Goal: Download file/media

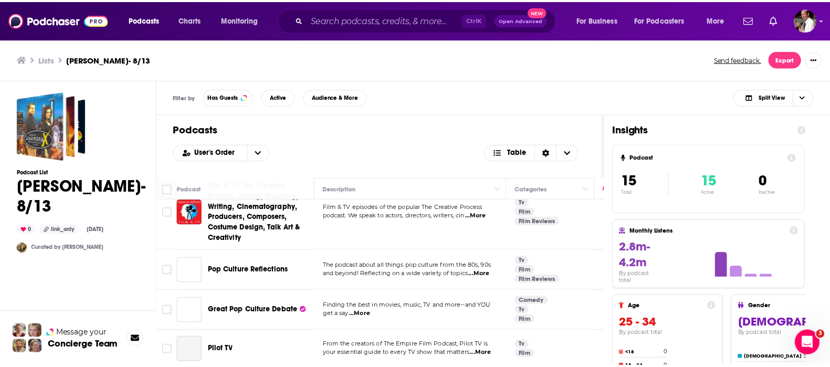
scroll to position [472, 0]
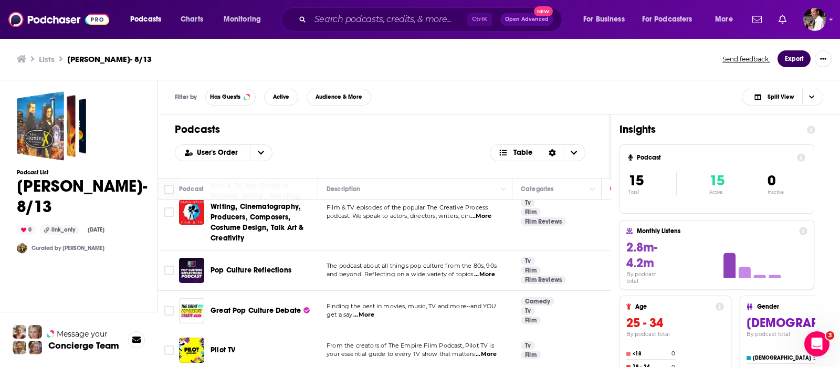
click at [786, 57] on button "Export" at bounding box center [793, 58] width 33 height 17
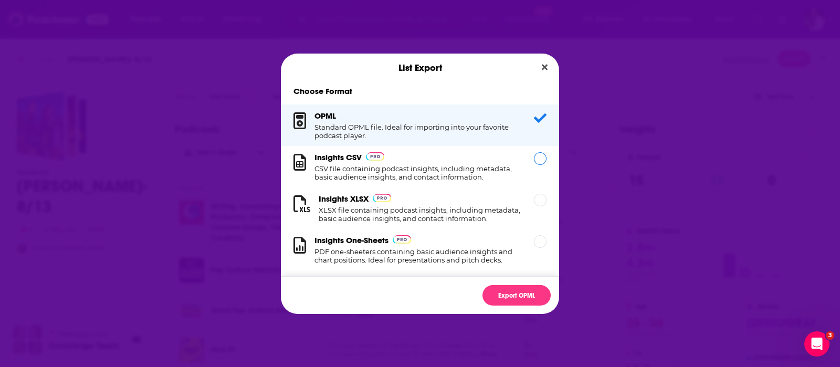
click at [408, 174] on h1 "CSV file containing podcast insights, including metadata, basic audience insigh…" at bounding box center [417, 172] width 207 height 17
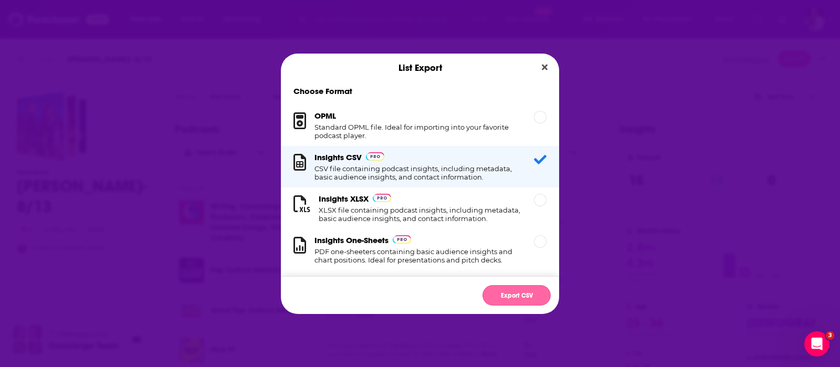
click at [510, 295] on button "Export CSV" at bounding box center [516, 295] width 68 height 20
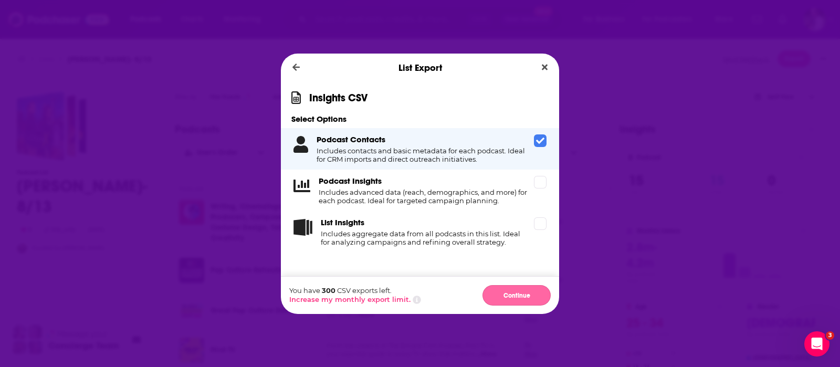
click at [503, 292] on button "Continue" at bounding box center [516, 295] width 68 height 20
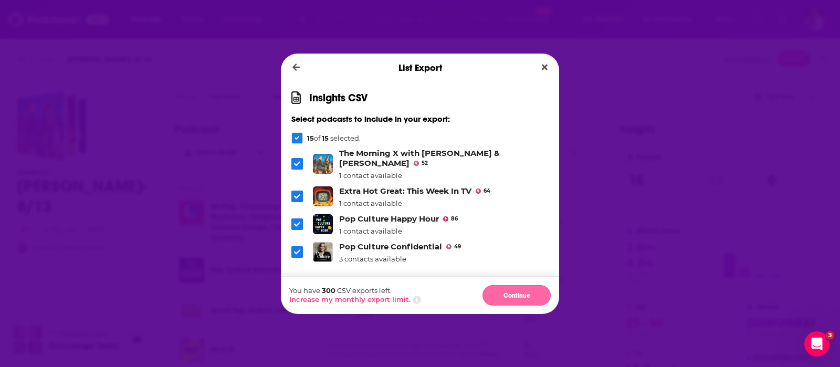
click at [498, 290] on button "Continue" at bounding box center [516, 295] width 68 height 20
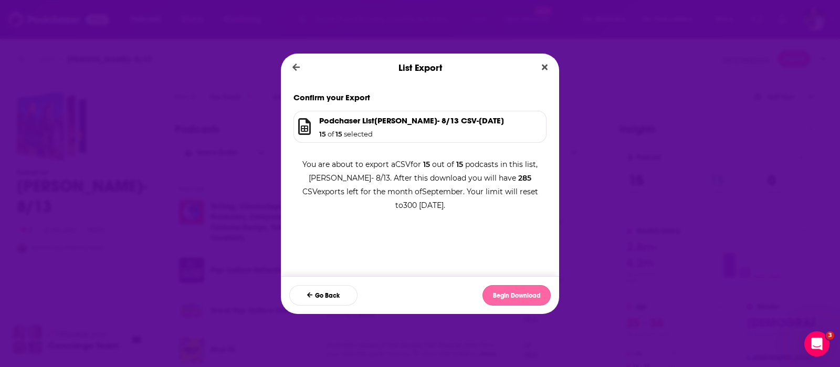
click at [507, 294] on button "Begin Download" at bounding box center [516, 295] width 68 height 20
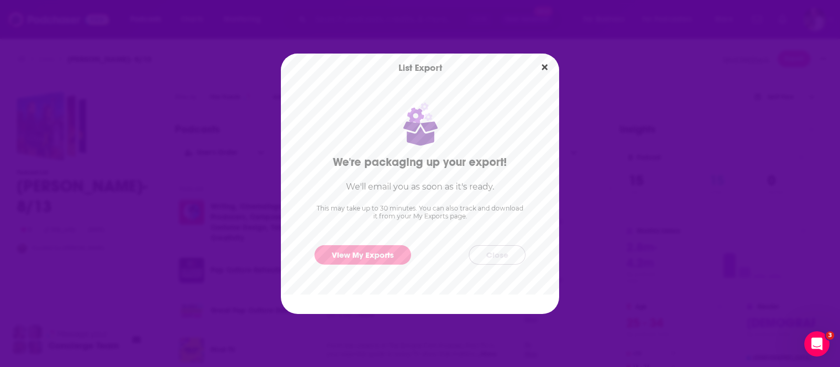
click at [482, 257] on button "Close" at bounding box center [497, 254] width 57 height 19
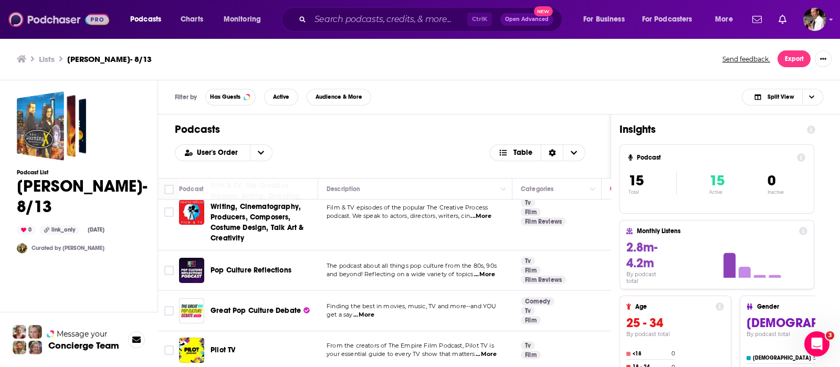
click at [61, 22] on img at bounding box center [58, 19] width 101 height 20
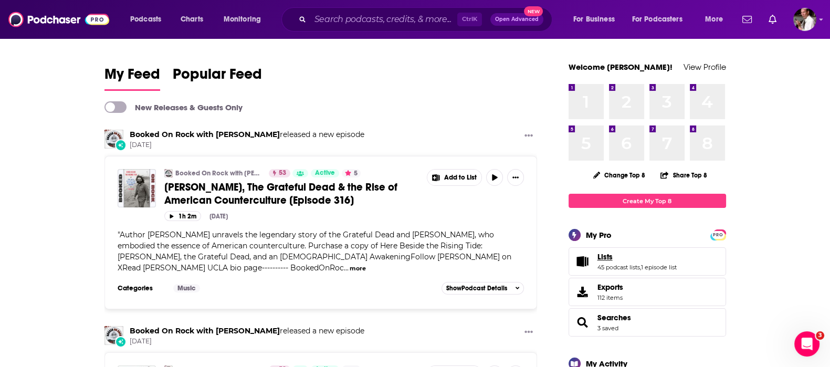
click at [607, 257] on span "Lists" at bounding box center [604, 256] width 15 height 9
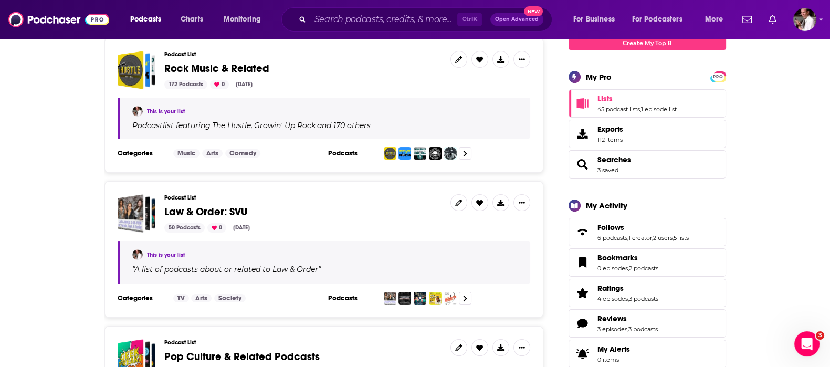
scroll to position [175, 0]
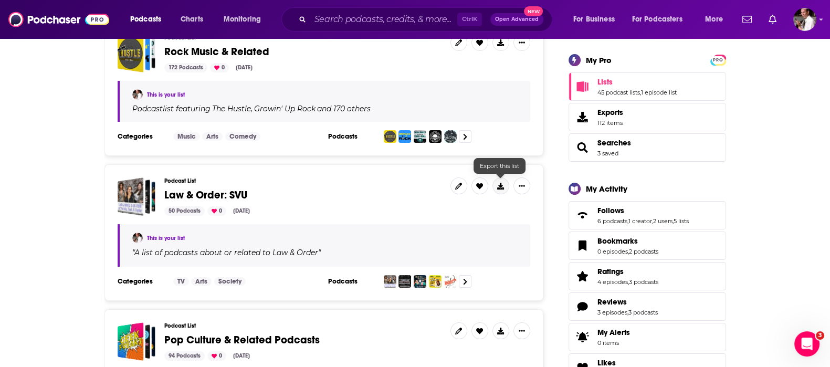
click at [500, 183] on icon at bounding box center [500, 186] width 7 height 7
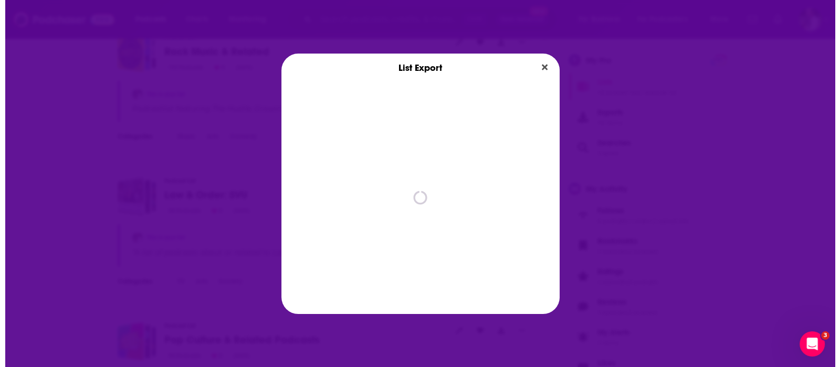
scroll to position [0, 0]
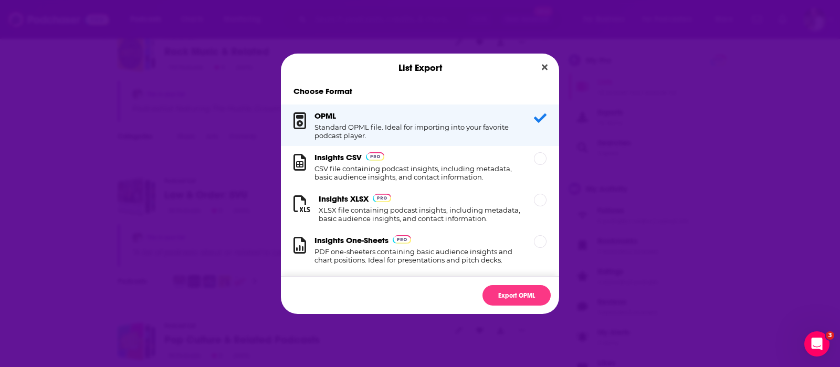
click at [396, 168] on h1 "CSV file containing podcast insights, including metadata, basic audience insigh…" at bounding box center [417, 172] width 207 height 17
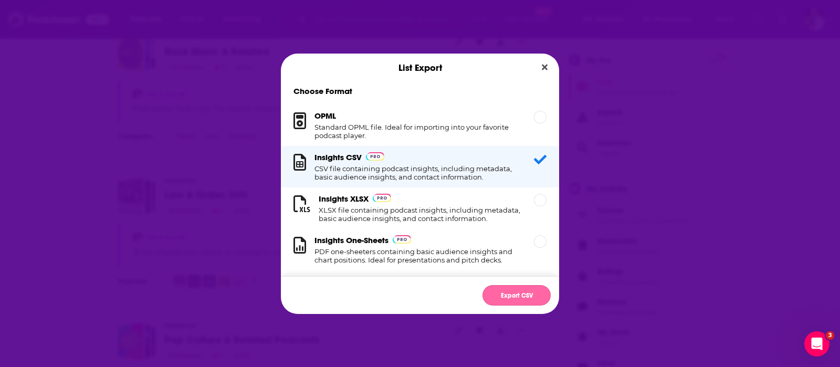
click at [508, 292] on button "Export CSV" at bounding box center [516, 295] width 68 height 20
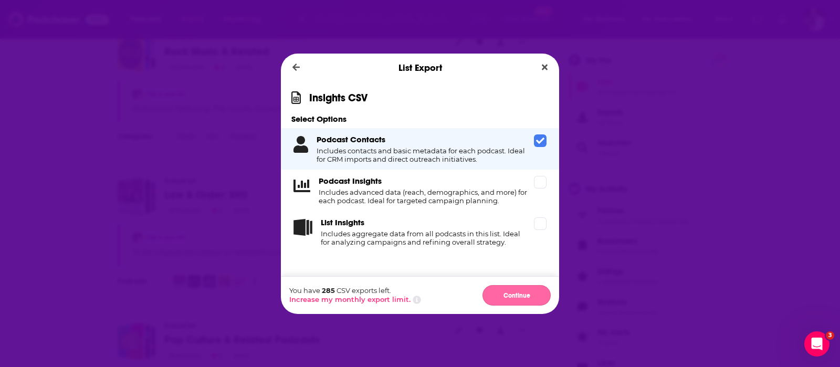
click at [504, 298] on button "Continue" at bounding box center [516, 295] width 68 height 20
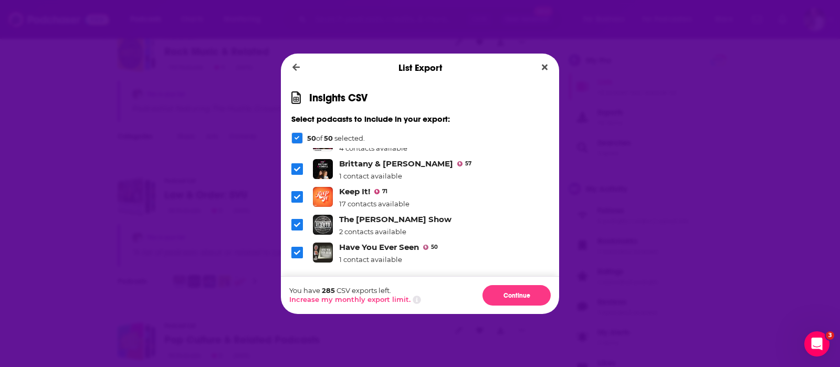
scroll to position [944, 0]
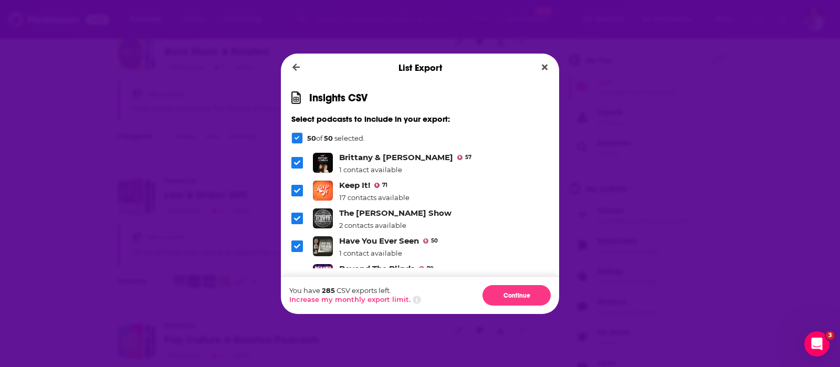
click at [298, 187] on icon "Dialog" at bounding box center [297, 190] width 6 height 6
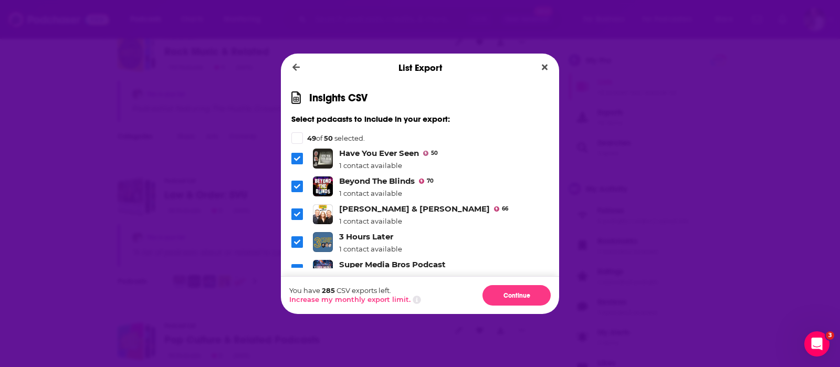
scroll to position [1120, 0]
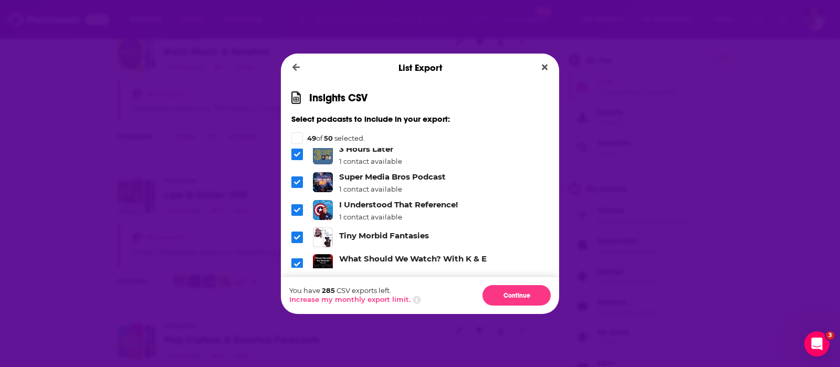
click at [292, 232] on span "Dialog" at bounding box center [297, 238] width 12 height 12
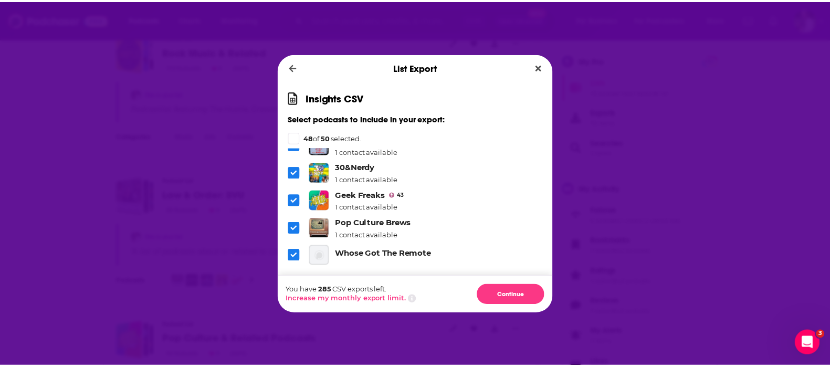
scroll to position [1297, 0]
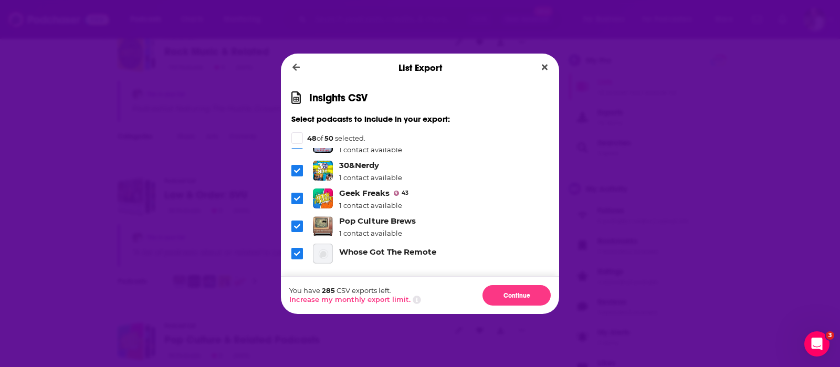
click at [297, 250] on icon "Dialog" at bounding box center [297, 253] width 6 height 6
click at [509, 293] on button "Continue" at bounding box center [516, 295] width 68 height 20
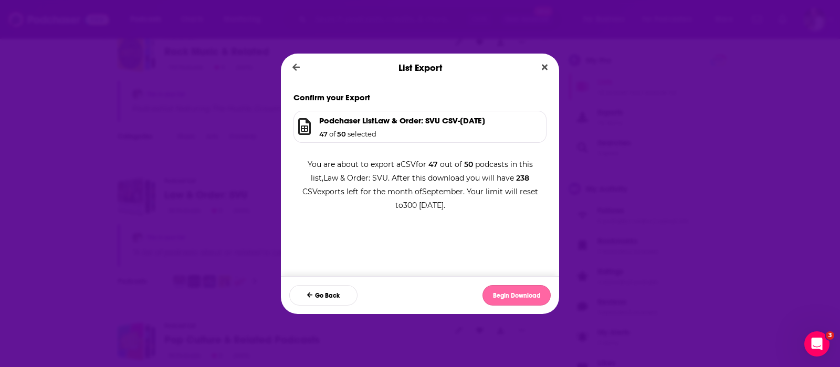
click at [516, 292] on button "Begin Download" at bounding box center [516, 295] width 68 height 20
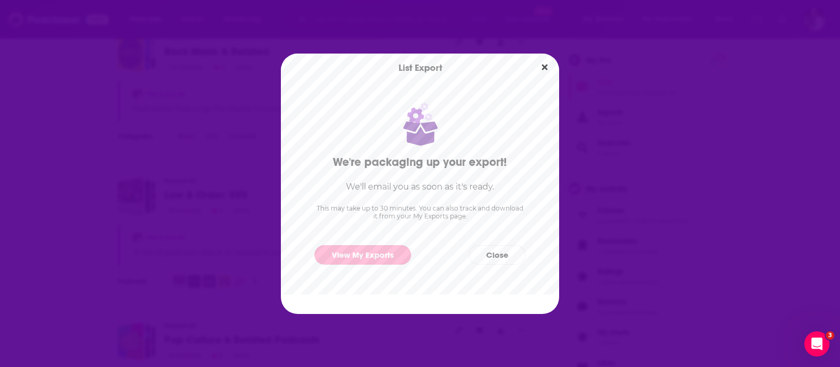
click at [376, 258] on link "View My Exports" at bounding box center [362, 254] width 97 height 19
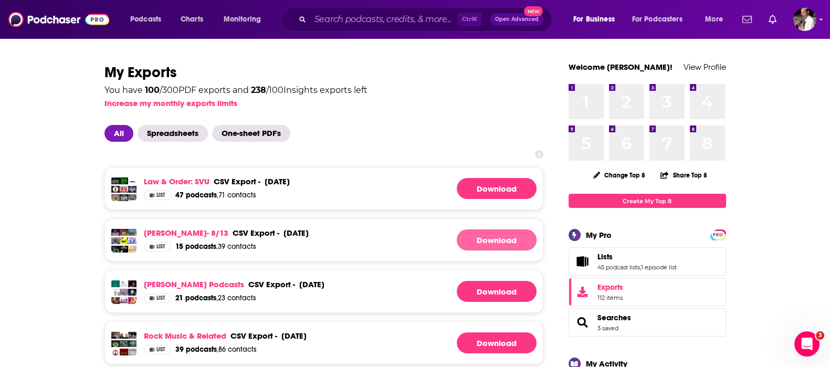
click at [474, 239] on link "Download" at bounding box center [497, 239] width 80 height 21
click at [485, 185] on link "Download" at bounding box center [497, 188] width 80 height 21
